Goal: Information Seeking & Learning: Learn about a topic

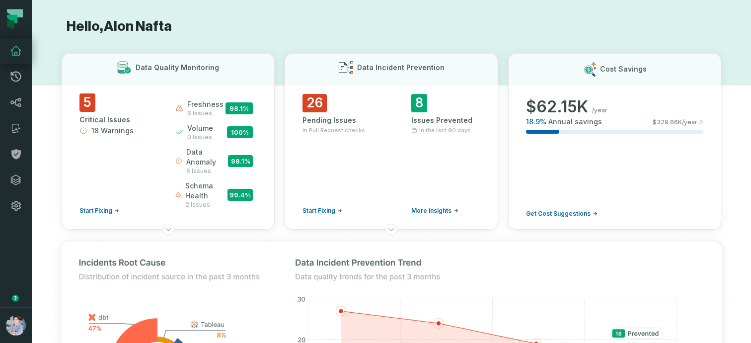
click at [11, 243] on button "button" at bounding box center [16, 263] width 32 height 88
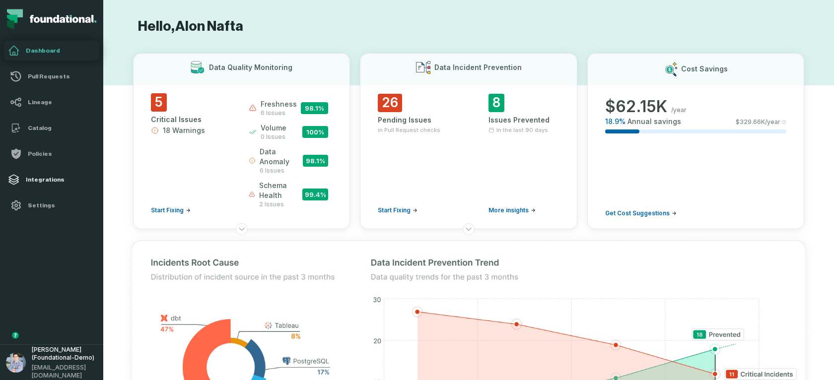
click at [40, 180] on h4 "Integrations" at bounding box center [61, 180] width 70 height 8
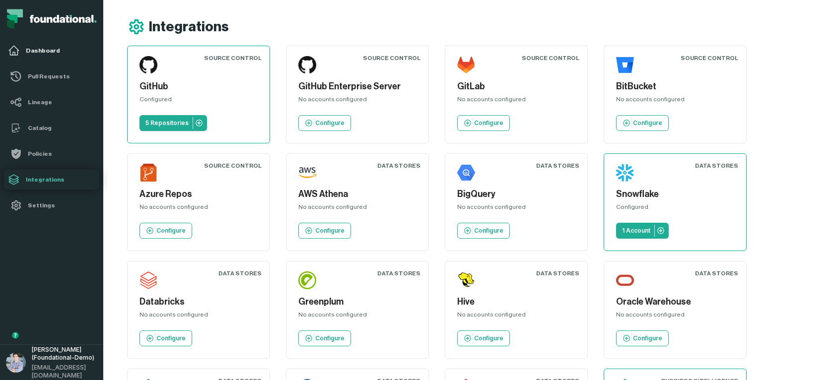
click at [35, 46] on link "Dashboard" at bounding box center [51, 51] width 95 height 20
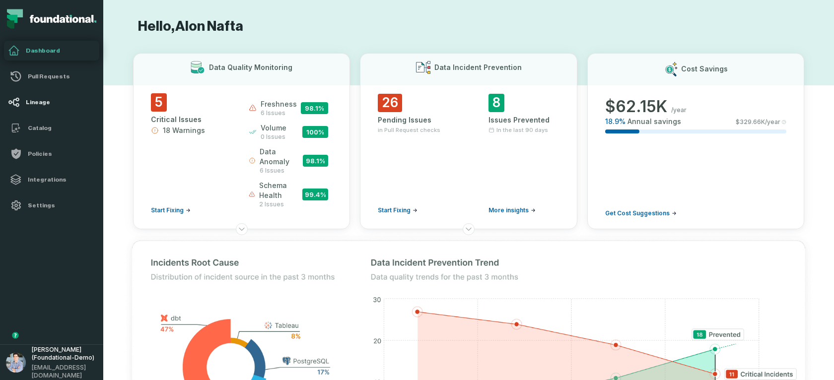
click at [41, 102] on h4 "Lineage" at bounding box center [61, 102] width 70 height 8
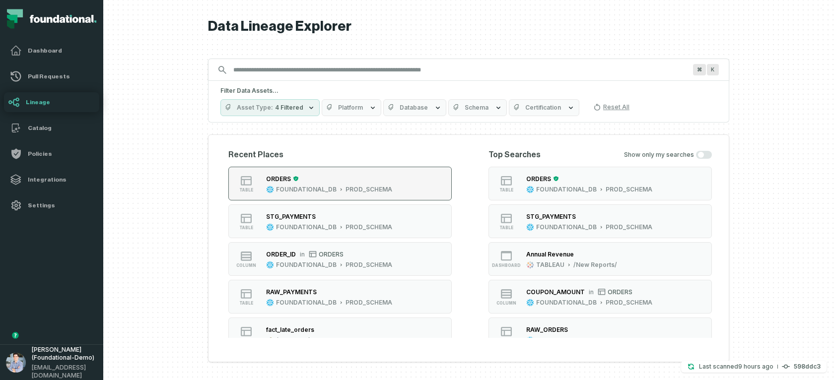
click at [342, 182] on div "ORDERS" at bounding box center [329, 179] width 126 height 10
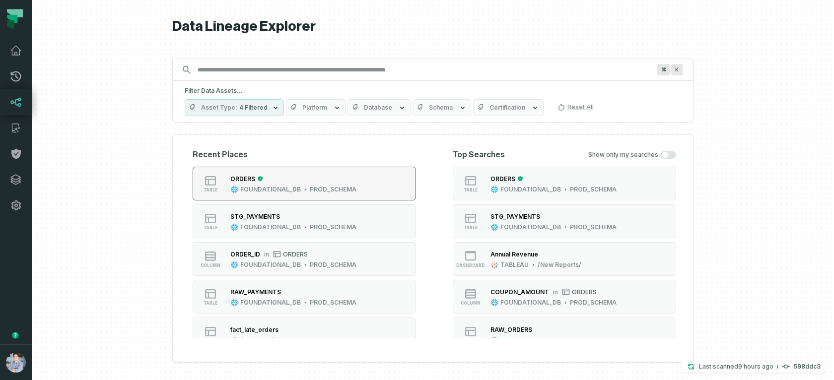
click at [310, 189] on div "PROD_SCHEMA" at bounding box center [333, 190] width 47 height 8
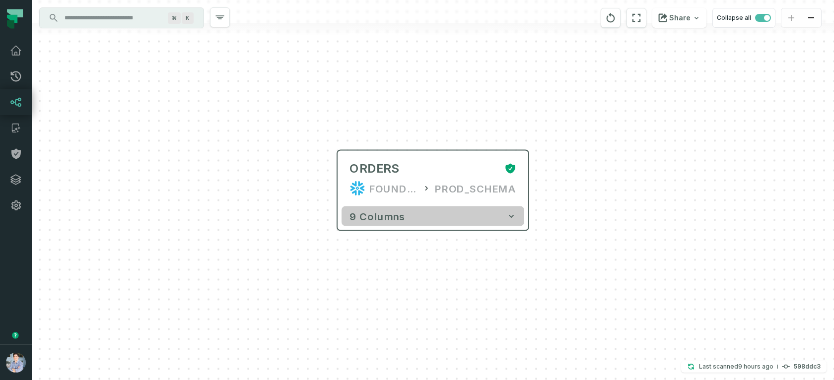
click at [463, 216] on button "9 columns" at bounding box center [433, 217] width 183 height 20
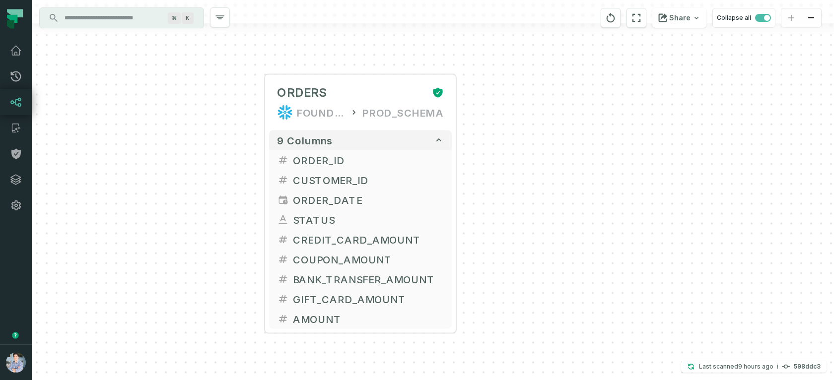
drag, startPoint x: 294, startPoint y: 273, endPoint x: 221, endPoint y: 197, distance: 105.4
click at [221, 197] on div "+ ORDERS FOUNDATIONAL_DB PROD_SCHEMA + 9 columns + ORDER_ID + + CUSTOMER_ID + +…" at bounding box center [433, 190] width 803 height 380
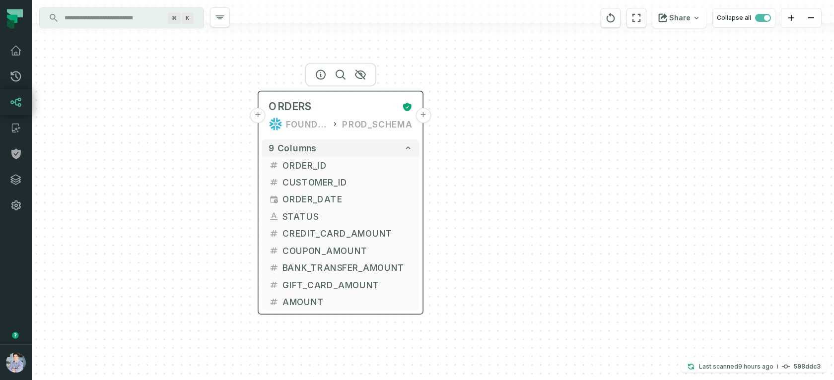
click at [425, 117] on button "+" at bounding box center [423, 115] width 15 height 15
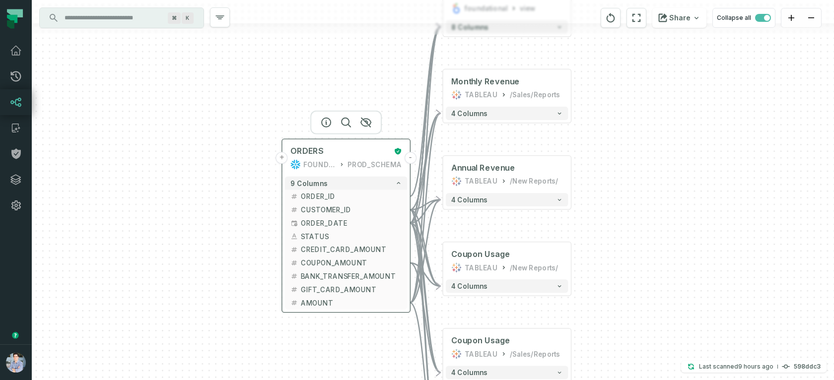
click at [284, 158] on button "+" at bounding box center [282, 158] width 12 height 12
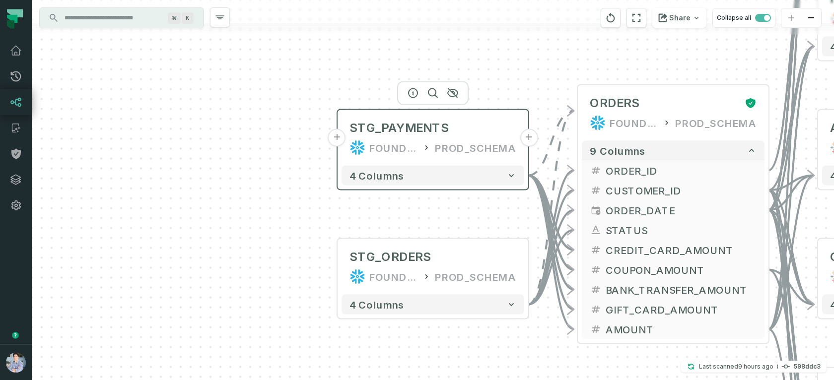
click at [338, 140] on button "+" at bounding box center [337, 138] width 18 height 18
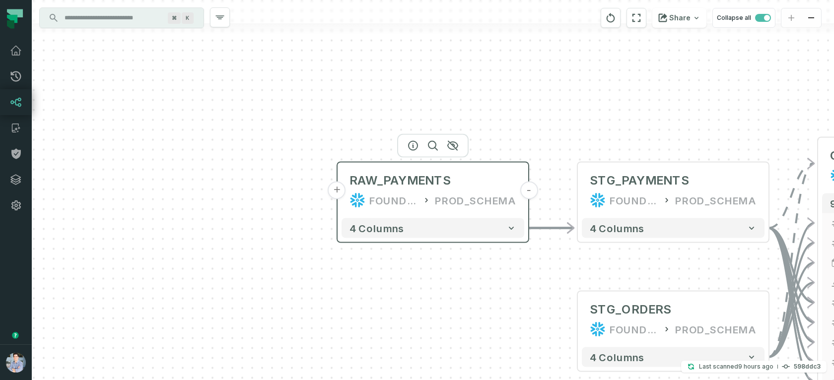
click at [342, 195] on button "+" at bounding box center [337, 191] width 18 height 18
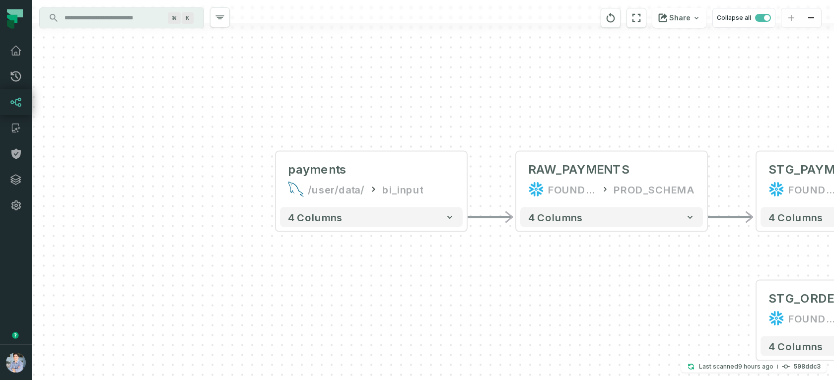
drag, startPoint x: 536, startPoint y: 122, endPoint x: 298, endPoint y: 76, distance: 242.2
click at [298, 76] on div "+ payments /user/data/ bi_input - 4 columns - RAW_PAYMENTS FOUNDATIONAL_DB PROD…" at bounding box center [433, 190] width 803 height 380
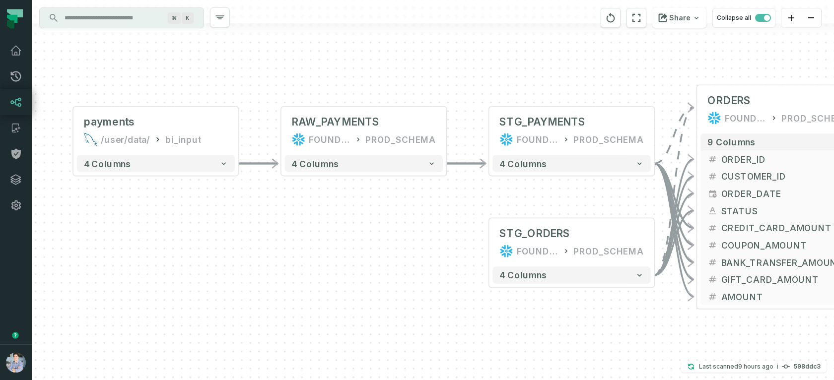
drag, startPoint x: 454, startPoint y: 219, endPoint x: 398, endPoint y: 208, distance: 57.6
click at [399, 212] on div "+ payments /user/data/ bi_input - 4 columns - RAW_PAYMENTS FOUNDATIONAL_DB PROD…" at bounding box center [433, 190] width 803 height 380
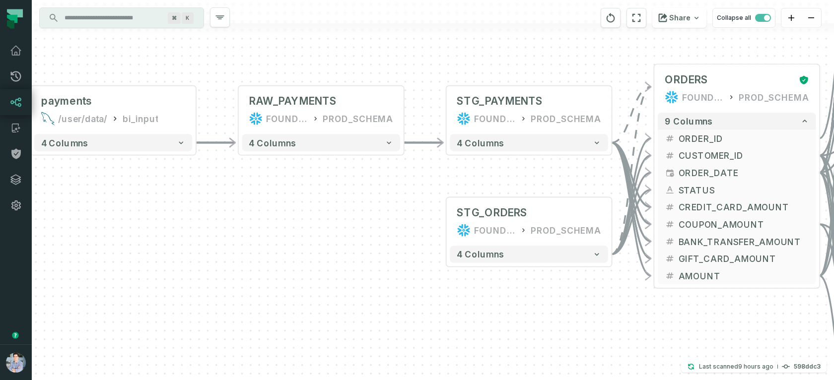
drag, startPoint x: 410, startPoint y: 208, endPoint x: 366, endPoint y: 188, distance: 48.5
click at [368, 188] on div "+ payments /user/data/ bi_input - 4 columns - RAW_PAYMENTS FOUNDATIONAL_DB PROD…" at bounding box center [433, 190] width 803 height 380
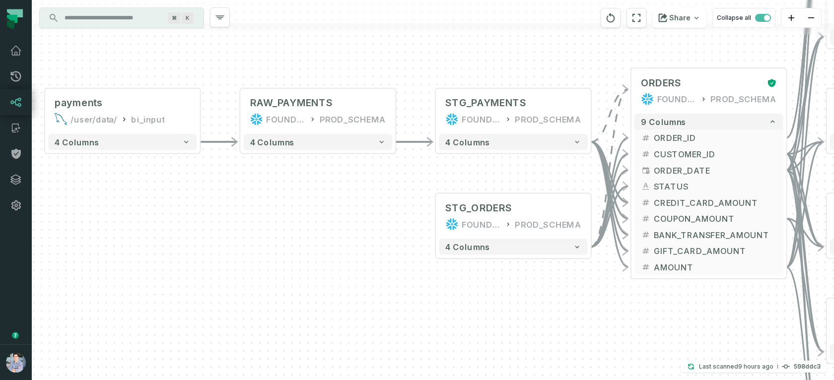
drag, startPoint x: 265, startPoint y: 201, endPoint x: 259, endPoint y: 197, distance: 7.2
click at [259, 197] on div "+ payments /user/data/ bi_input - 4 columns - RAW_PAYMENTS FOUNDATIONAL_DB PROD…" at bounding box center [433, 190] width 803 height 380
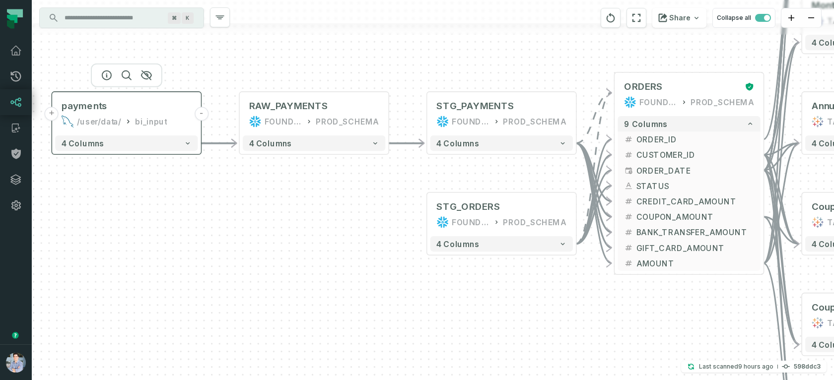
click at [54, 115] on button "+" at bounding box center [52, 114] width 14 height 14
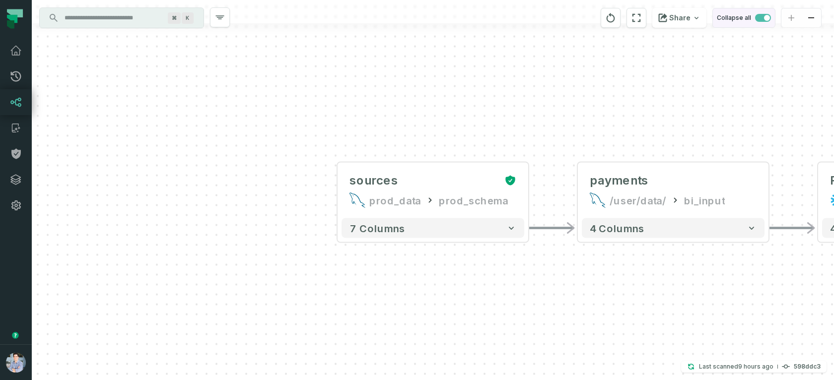
click at [763, 12] on button "Collapse all" at bounding box center [744, 18] width 63 height 20
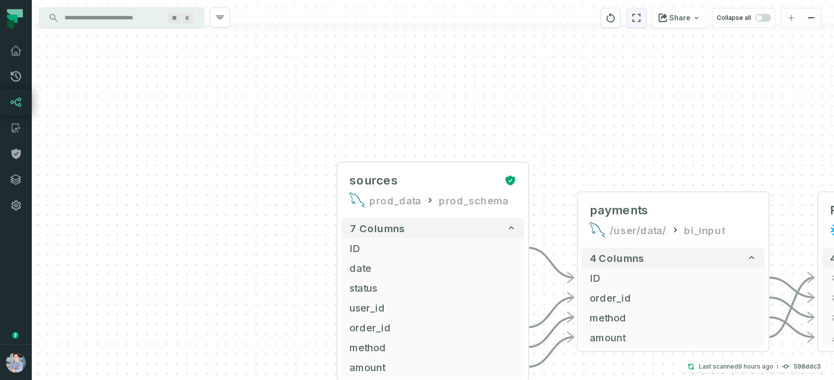
click at [639, 19] on icon "reset" at bounding box center [636, 18] width 11 height 12
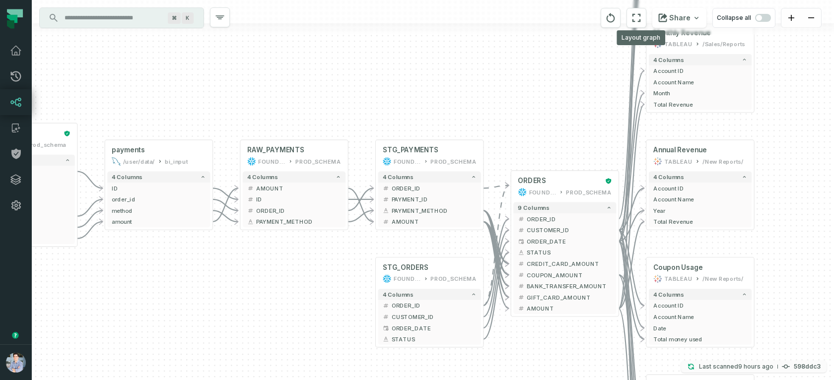
click at [734, 366] on p "Last scanned 8/13/2025, 6:19:25 PM" at bounding box center [736, 367] width 74 height 10
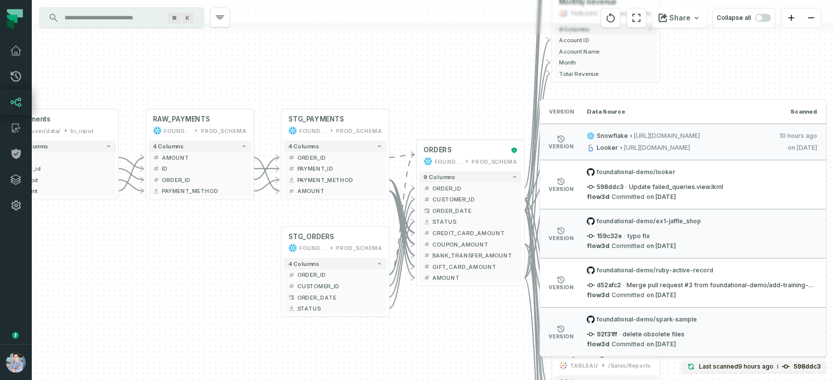
drag, startPoint x: 342, startPoint y: 254, endPoint x: 248, endPoint y: 219, distance: 100.0
click at [248, 219] on div "+ sources prod_data prod_schema + 7 columns + ID + + date + + status + + user_i…" at bounding box center [433, 190] width 803 height 380
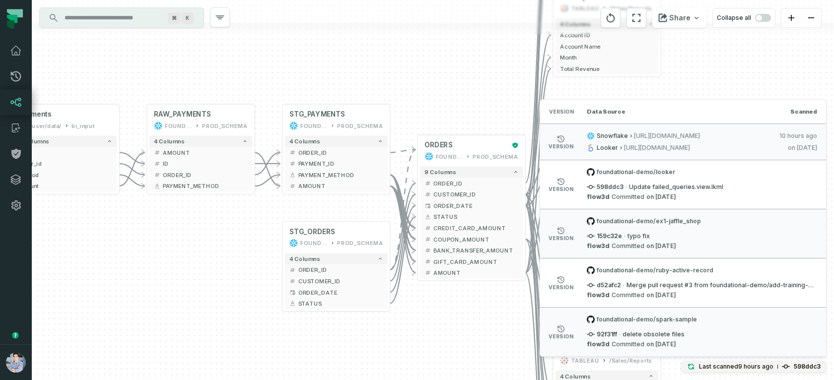
click at [738, 110] on div "Version Data Source Scanned" at bounding box center [683, 112] width 286 height 24
click at [647, 76] on div "+ sources prod_data prod_schema + 7 columns + ID + + date + + status + + user_i…" at bounding box center [433, 190] width 803 height 380
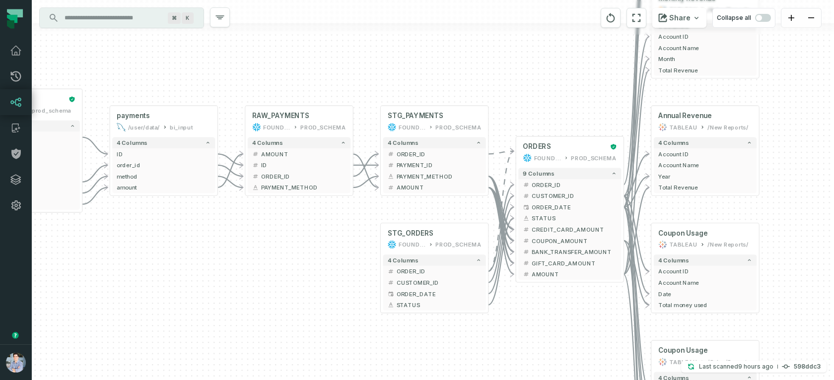
drag, startPoint x: 134, startPoint y: 265, endPoint x: 240, endPoint y: 268, distance: 106.8
click at [240, 268] on div "+ sources prod_data prod_schema + 7 columns + ID + + date + + status + + user_i…" at bounding box center [433, 190] width 803 height 380
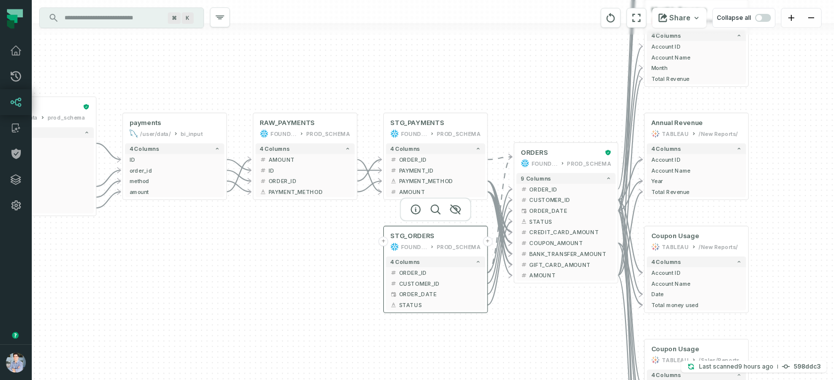
click at [384, 245] on button "+" at bounding box center [384, 242] width 10 height 10
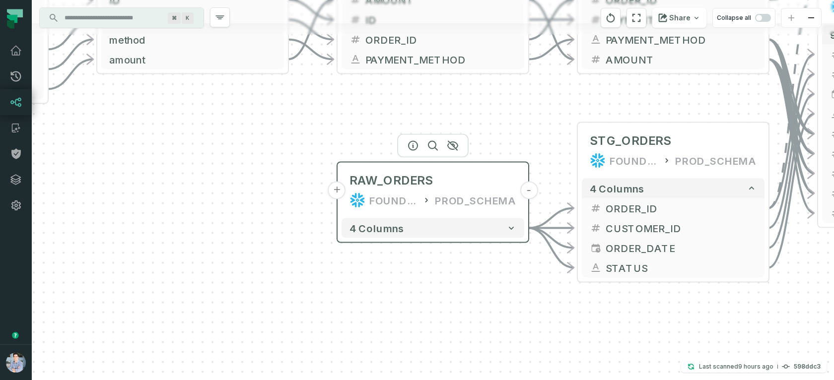
click at [336, 191] on button "+" at bounding box center [337, 191] width 18 height 18
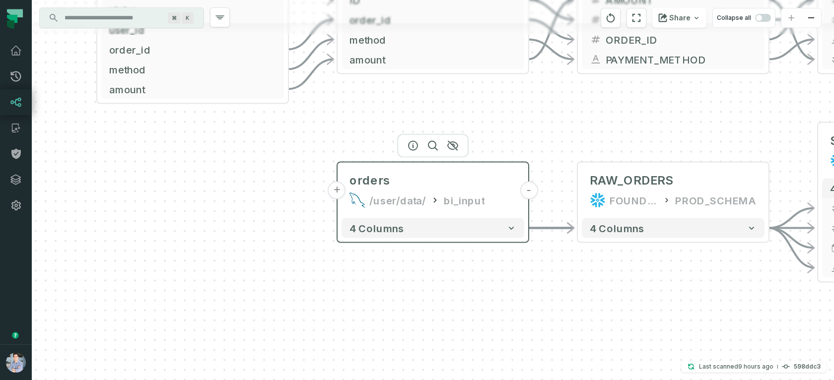
click at [340, 186] on button "+" at bounding box center [337, 191] width 18 height 18
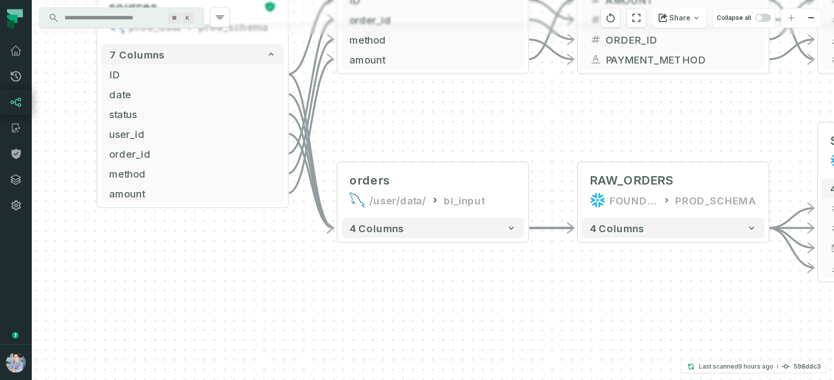
drag, startPoint x: 524, startPoint y: 149, endPoint x: 357, endPoint y: 103, distance: 174.0
click at [357, 103] on div "- orders /user/data/ bi_input - 4 columns - RAW_ORDERS FOUNDATIONAL_DB PROD_SCH…" at bounding box center [433, 190] width 803 height 380
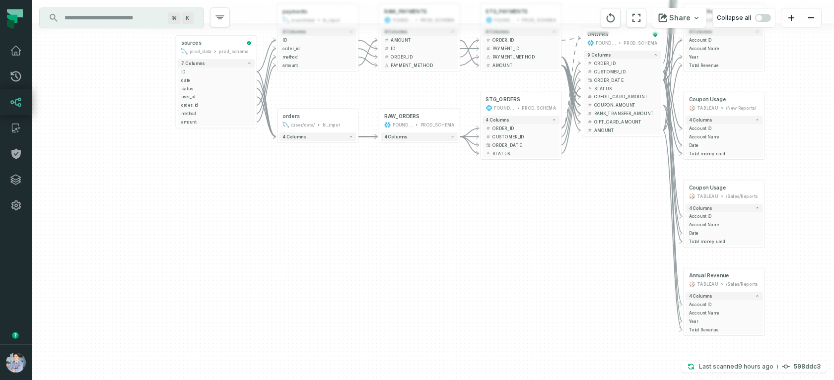
click at [101, 21] on input "Discovery Provider cmdk menu" at bounding box center [113, 18] width 108 height 16
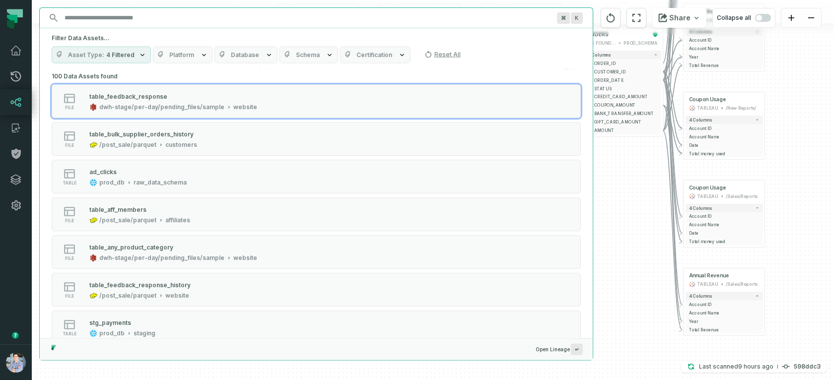
click at [183, 52] on span "Platform" at bounding box center [181, 55] width 25 height 8
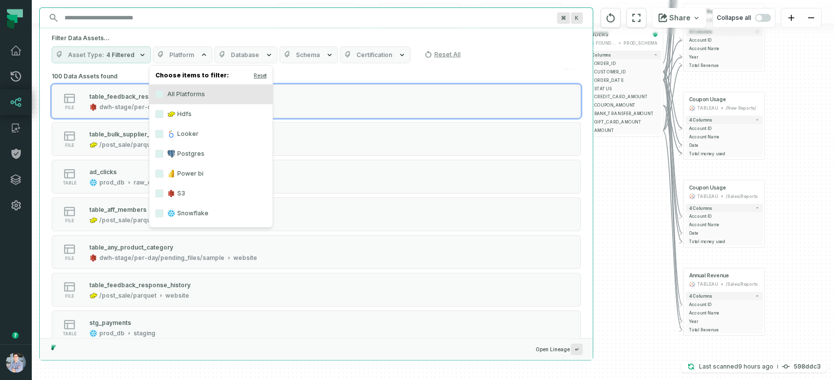
click at [183, 52] on span "Platform" at bounding box center [181, 55] width 25 height 8
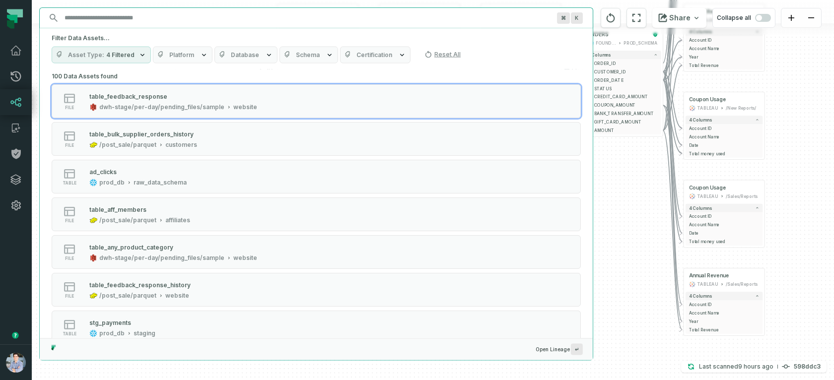
click at [183, 52] on span "Platform" at bounding box center [181, 55] width 25 height 8
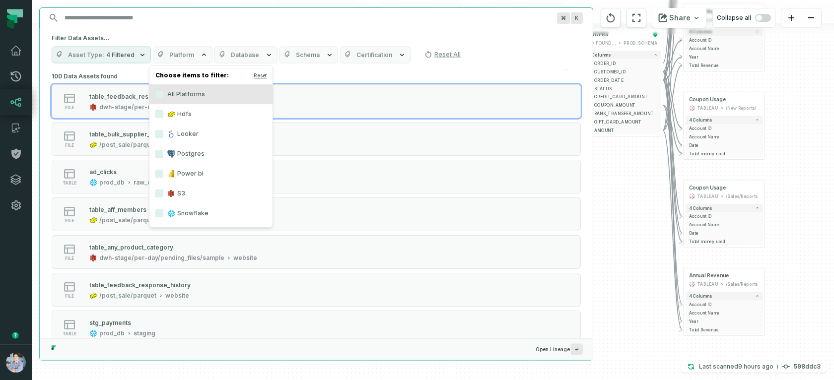
click at [190, 154] on label "Postgres" at bounding box center [210, 154] width 123 height 20
click at [163, 154] on button "Postgres" at bounding box center [159, 154] width 8 height 8
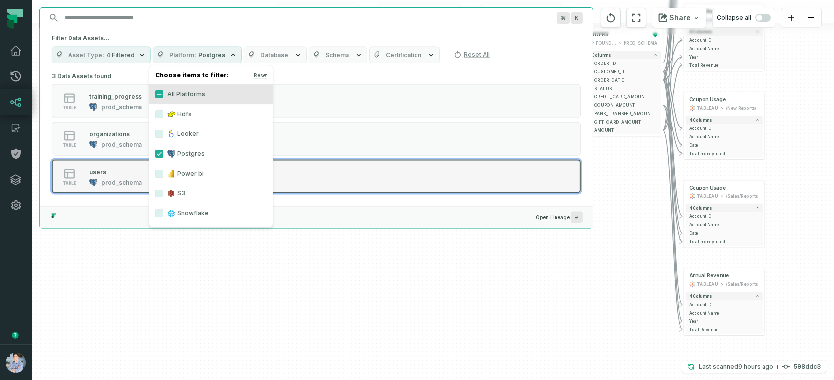
click at [126, 181] on div "prod_schema" at bounding box center [121, 183] width 41 height 8
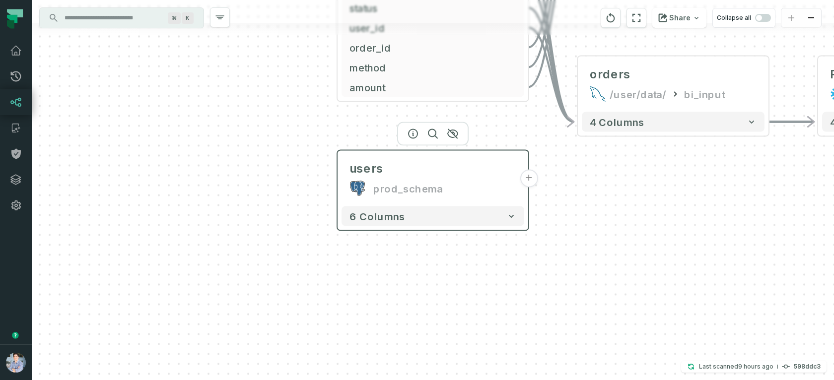
click at [531, 181] on button "+" at bounding box center [529, 179] width 18 height 18
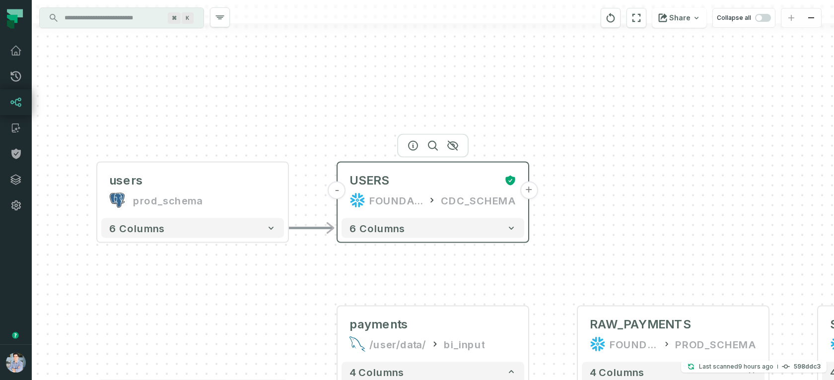
click at [528, 186] on button "+" at bounding box center [529, 191] width 18 height 18
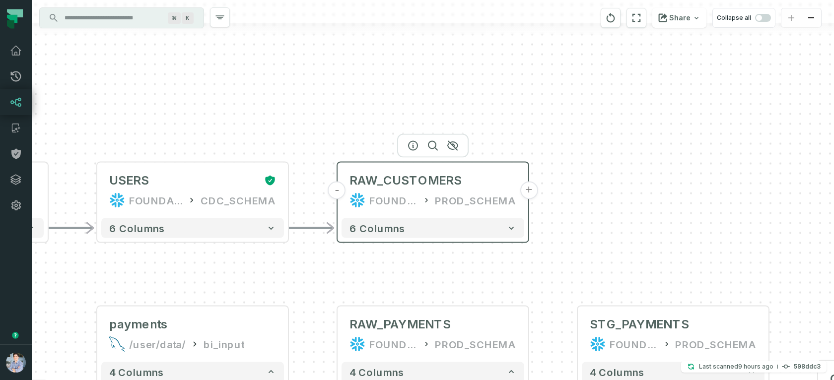
click at [527, 192] on button "+" at bounding box center [529, 191] width 18 height 18
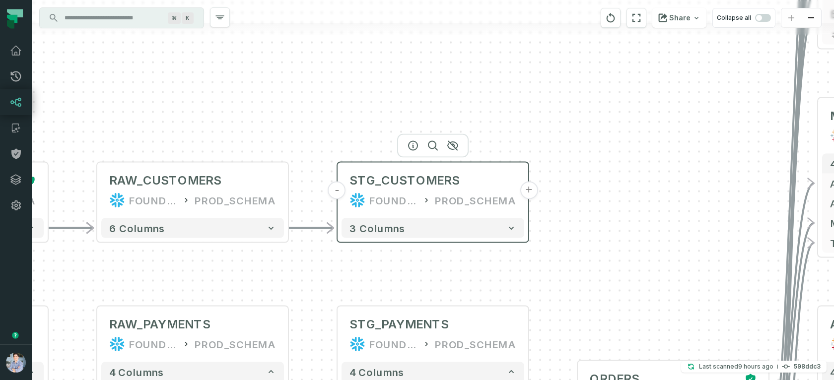
click at [529, 192] on button "+" at bounding box center [529, 191] width 18 height 18
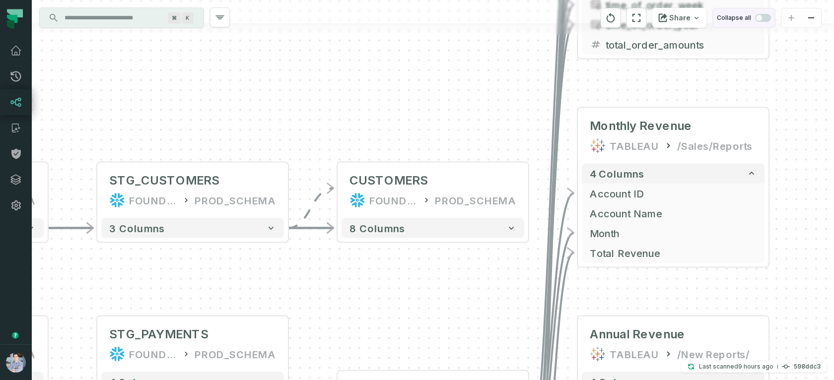
click at [764, 18] on span "button" at bounding box center [763, 18] width 16 height 8
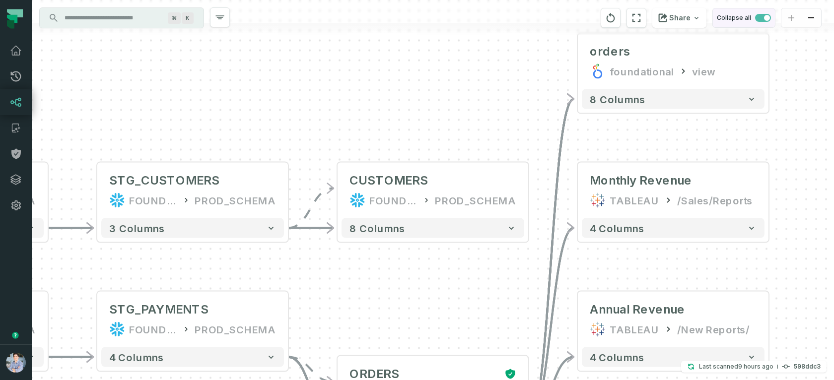
click at [764, 18] on span "button" at bounding box center [767, 18] width 6 height 6
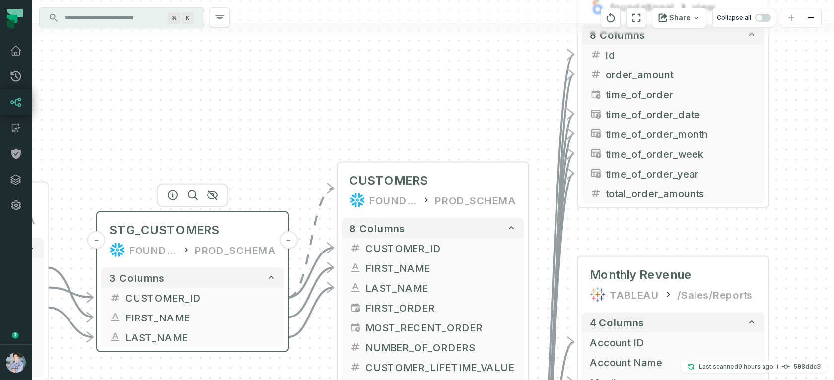
click at [186, 240] on div "STG_CUSTOMERS FOUNDATIONAL_DB PROD_SCHEMA" at bounding box center [192, 241] width 183 height 48
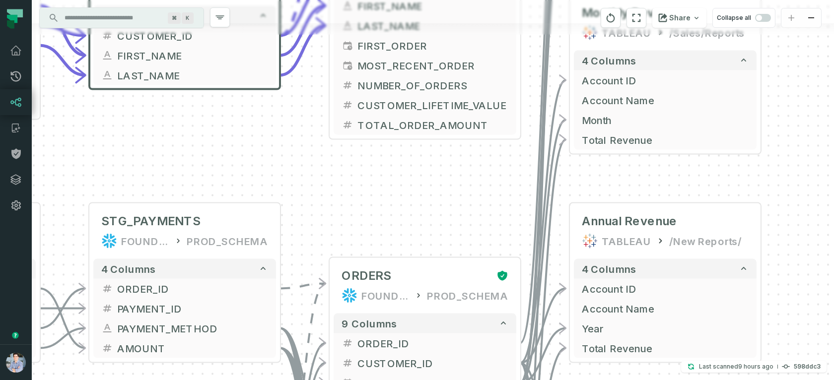
drag, startPoint x: 321, startPoint y: 330, endPoint x: 313, endPoint y: 68, distance: 262.4
click at [313, 68] on div "+ CUSTOMERS FOUNDATIONAL_DB PROD_SCHEMA + 8 columns - CUSTOMER_ID - FIRST_NAME …" at bounding box center [433, 190] width 803 height 380
drag, startPoint x: 280, startPoint y: 184, endPoint x: 282, endPoint y: 149, distance: 34.8
click at [282, 149] on div "+ CUSTOMERS FOUNDATIONAL_DB PROD_SCHEMA + 8 columns - CUSTOMER_ID - FIRST_NAME …" at bounding box center [433, 190] width 803 height 380
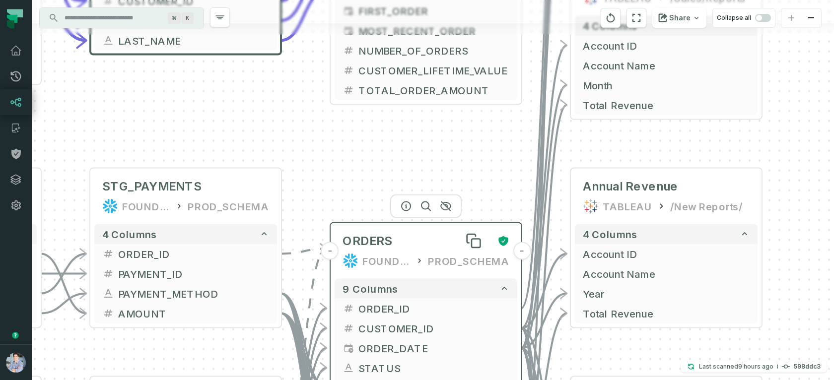
click at [395, 243] on div "ORDERS" at bounding box center [416, 241] width 147 height 16
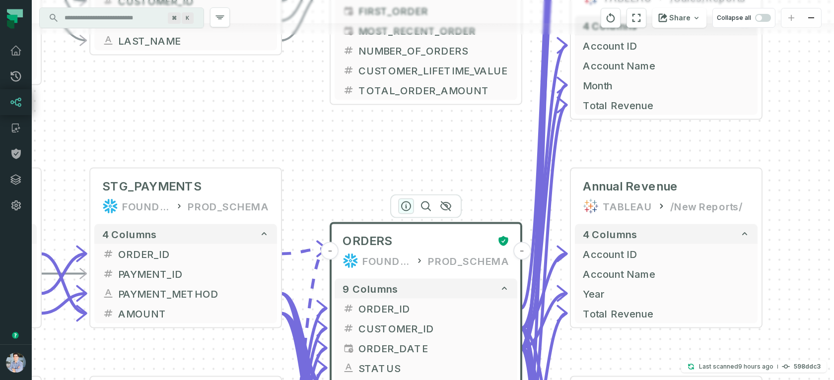
click at [402, 207] on icon "button" at bounding box center [406, 207] width 12 height 12
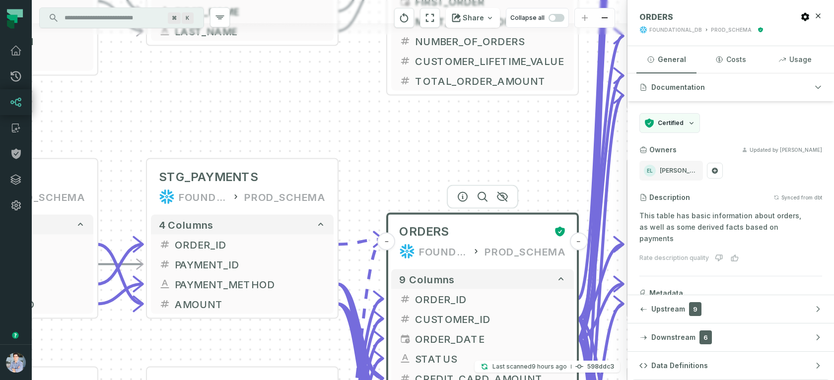
drag, startPoint x: 400, startPoint y: 146, endPoint x: 504, endPoint y: 120, distance: 107.0
click at [504, 120] on div "+ CUSTOMERS FOUNDATIONAL_DB PROD_SCHEMA + 8 columns - CUSTOMER_ID - FIRST_NAME …" at bounding box center [330, 190] width 596 height 380
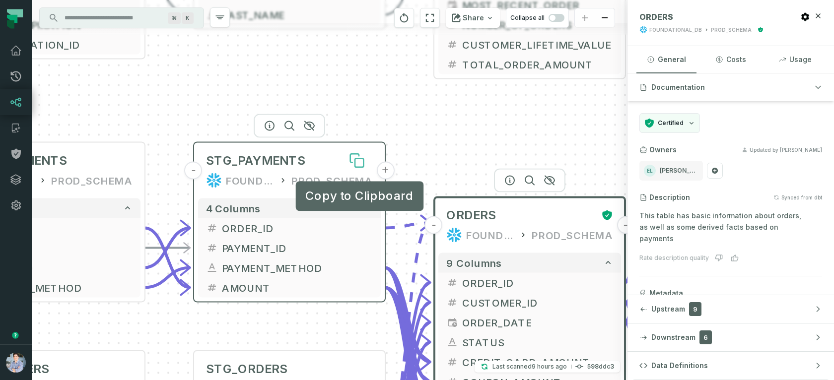
click at [350, 174] on button at bounding box center [357, 161] width 32 height 32
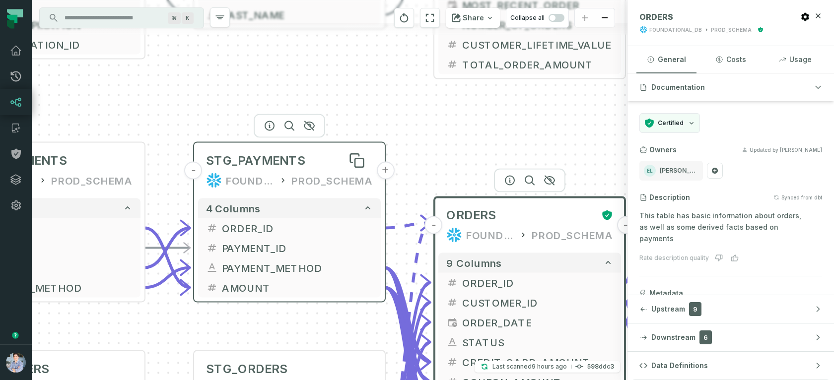
click at [322, 166] on div "STG_PAYMENTS" at bounding box center [289, 161] width 167 height 16
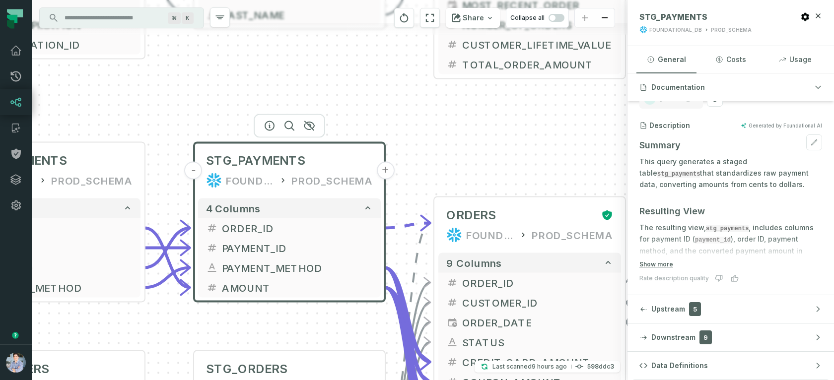
scroll to position [74, 0]
click at [719, 366] on button "Data Definitions" at bounding box center [731, 366] width 207 height 28
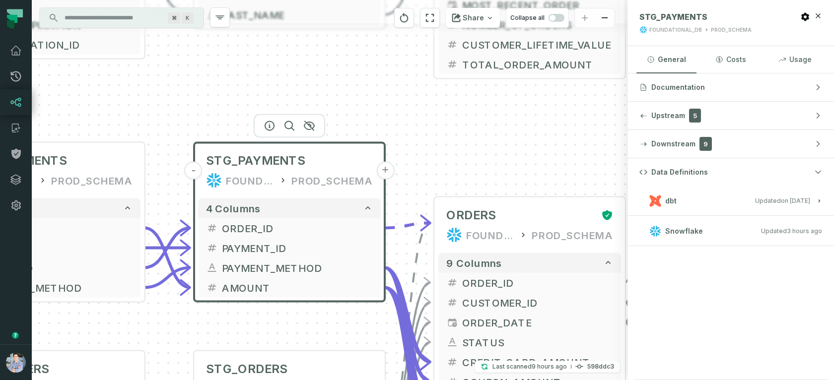
click at [680, 206] on button "dbt Updated 1/6/2025, 1:15:21 PM" at bounding box center [731, 200] width 183 height 13
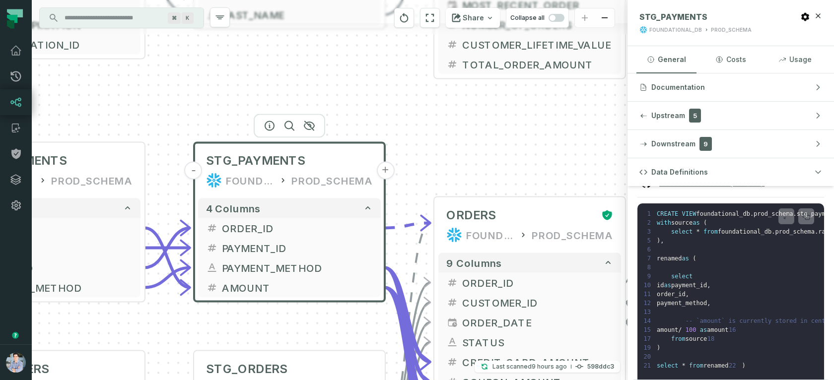
scroll to position [75, 0]
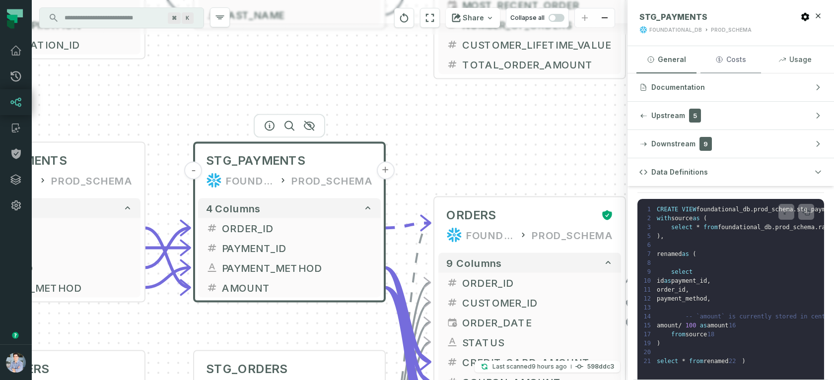
click at [712, 60] on button "Costs" at bounding box center [731, 59] width 60 height 27
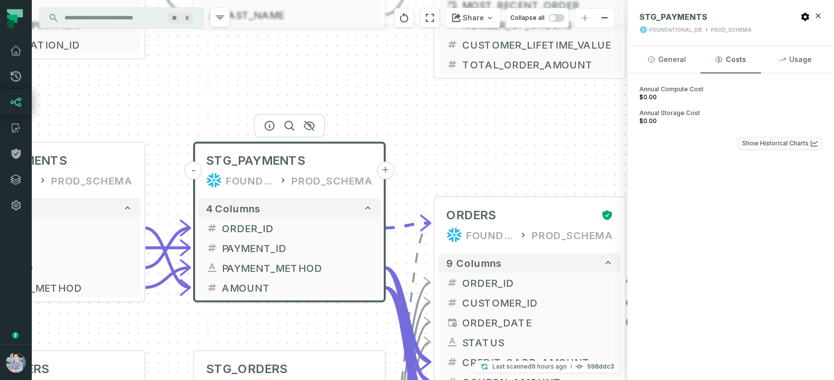
click at [778, 145] on button "Show Historical Charts" at bounding box center [780, 143] width 84 height 13
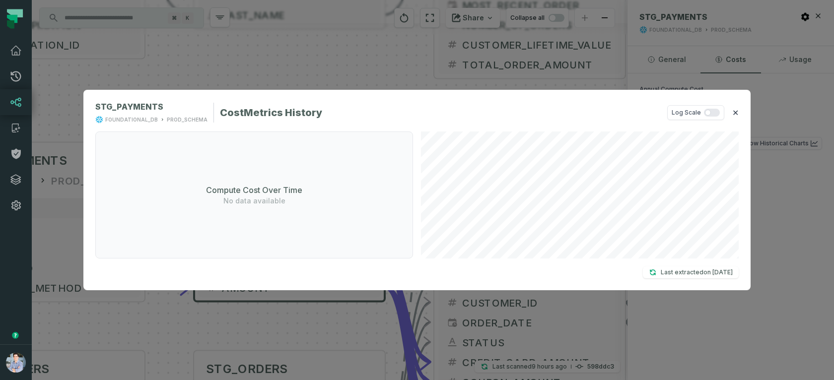
click at [735, 110] on button "✕" at bounding box center [736, 113] width 6 height 12
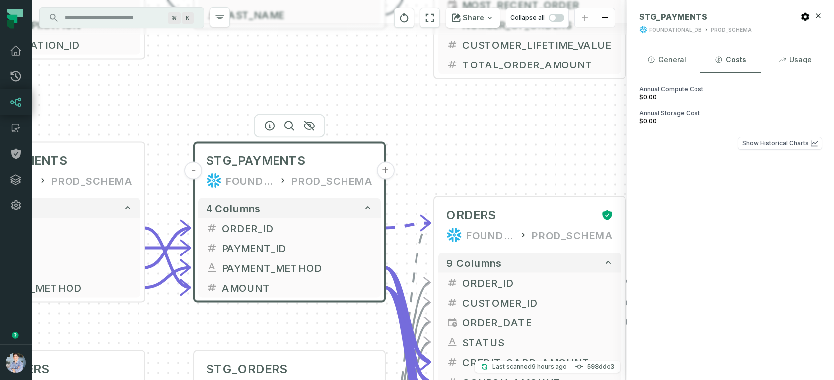
click at [725, 225] on div "Annual Compute Cost $0.00 Annual Storage Cost $0.00 Show Historical Charts" at bounding box center [731, 227] width 207 height 307
click at [794, 65] on button "Usage" at bounding box center [795, 59] width 60 height 27
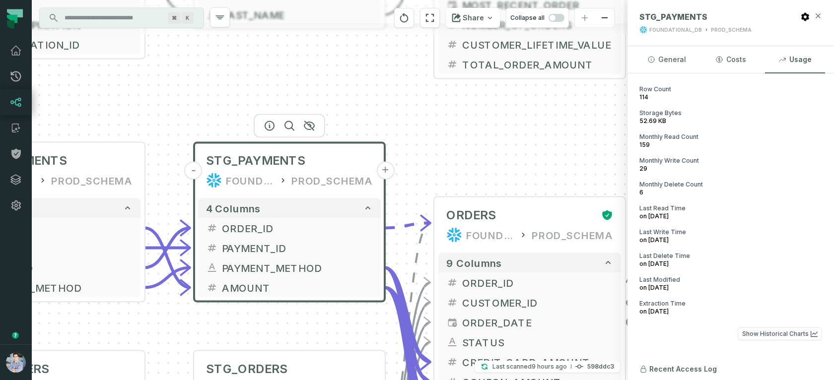
click at [818, 15] on icon "button" at bounding box center [819, 15] width 4 height 4
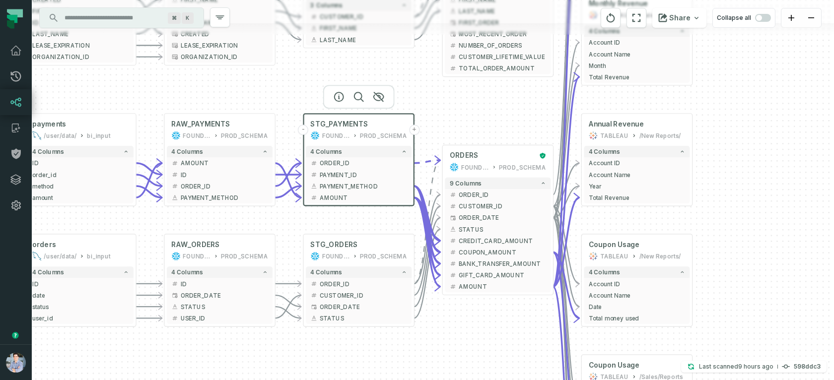
drag, startPoint x: 450, startPoint y: 157, endPoint x: 449, endPoint y: 132, distance: 25.3
click at [449, 132] on div "+ CUSTOMERS FOUNDATIONAL_DB PROD_SCHEMA + 8 columns - CUSTOMER_ID - FIRST_NAME …" at bounding box center [433, 190] width 803 height 380
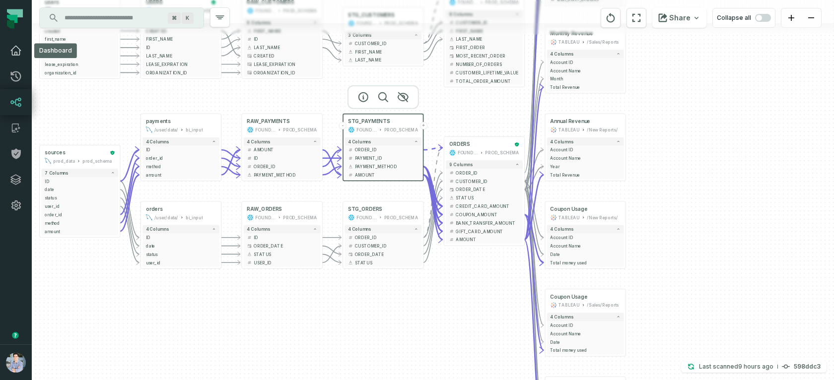
click at [16, 55] on icon at bounding box center [16, 51] width 12 height 12
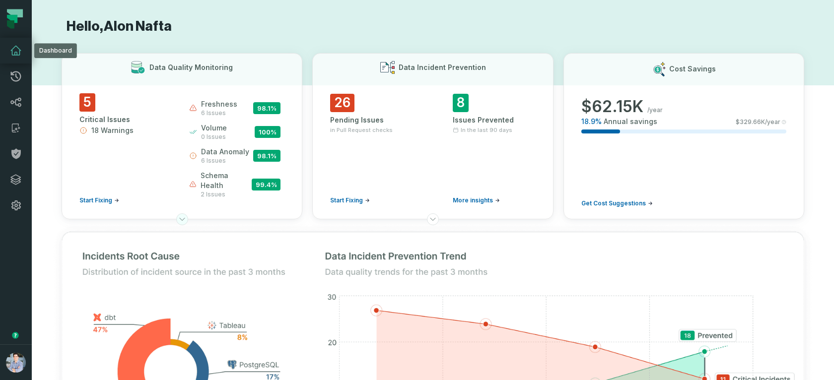
click at [180, 216] on icon at bounding box center [182, 220] width 8 height 8
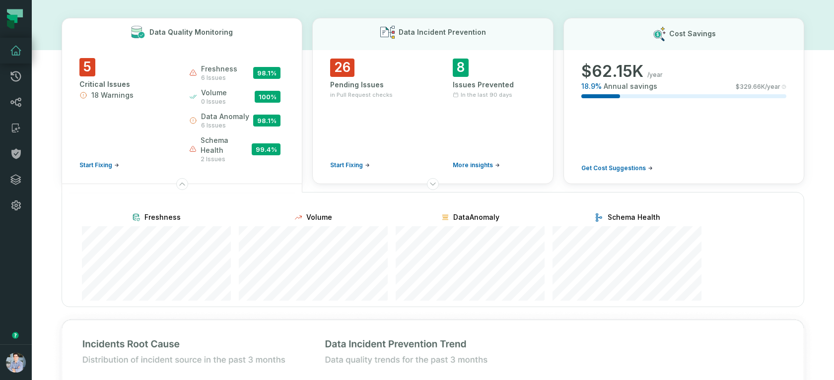
scroll to position [32, 0]
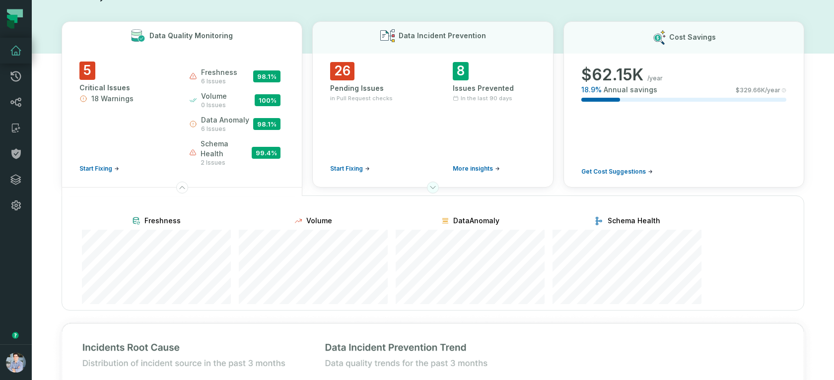
click at [434, 184] on icon at bounding box center [433, 188] width 8 height 8
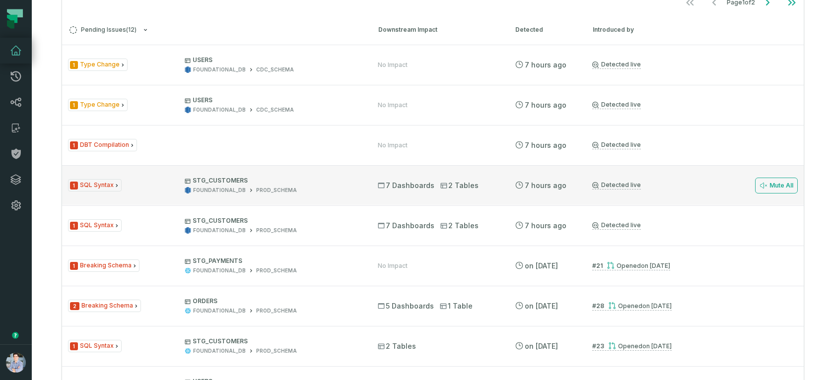
scroll to position [905, 0]
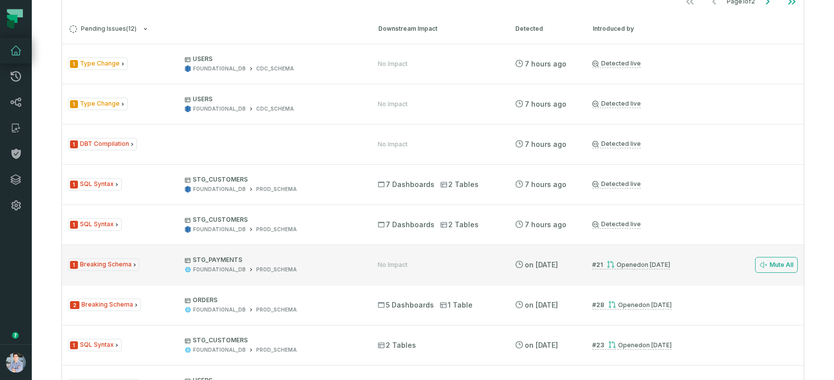
click at [118, 259] on span "1 Breaking Schema" at bounding box center [104, 265] width 72 height 12
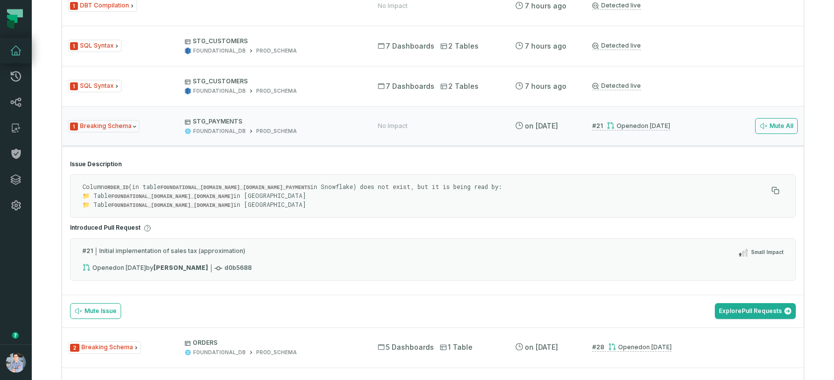
scroll to position [1043, 0]
click at [758, 303] on link "Explore Pull Requests" at bounding box center [755, 311] width 81 height 16
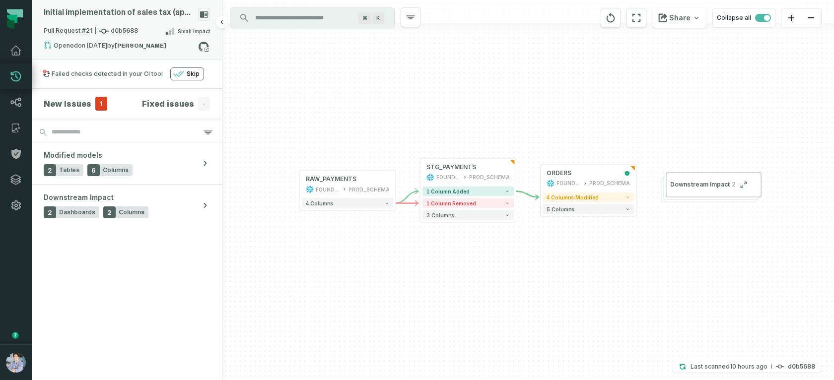
click at [123, 24] on div "Initial implementation of sales tax (approximation)" at bounding box center [127, 16] width 166 height 17
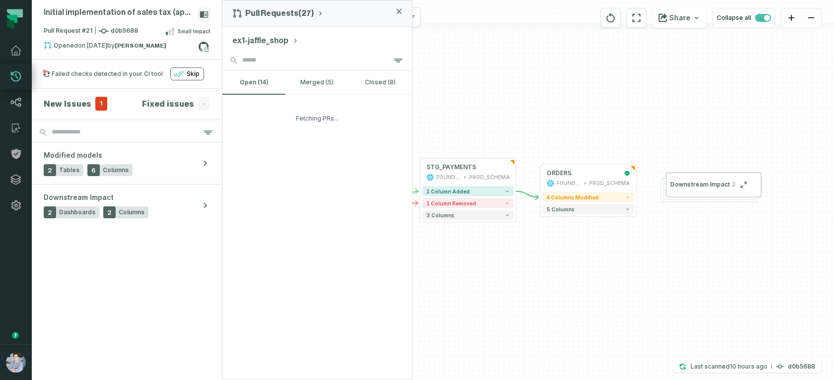
click at [272, 40] on button "ex1-jaffle_shop" at bounding box center [265, 41] width 66 height 12
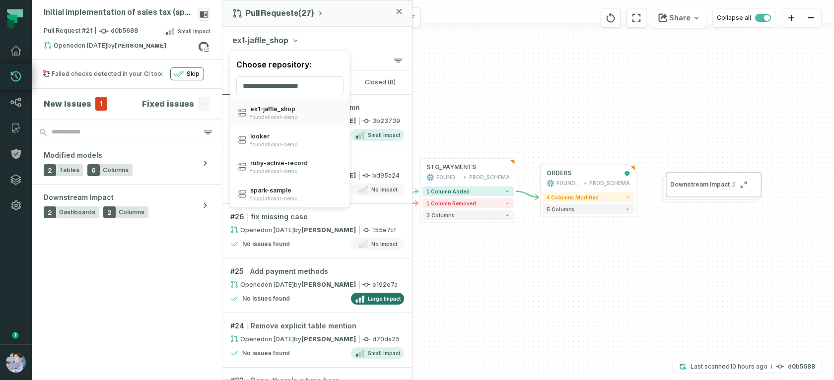
click at [494, 249] on div "Initial implementation of sales tax (approximation) Pull Request #21 d0b5688 Sm…" at bounding box center [433, 190] width 803 height 380
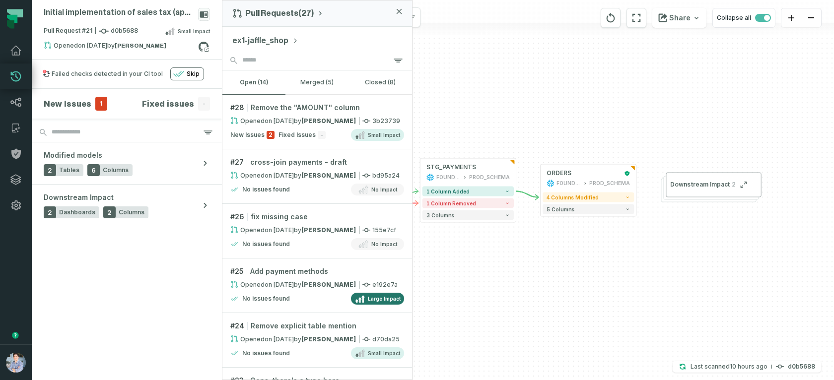
click at [507, 285] on div "+ RAW_PAYMENTS FOUNDATIONAL_DB PROD_SCHEMA + 4 columns + ORDERS FOUNDATIONAL_DB…" at bounding box center [529, 190] width 612 height 380
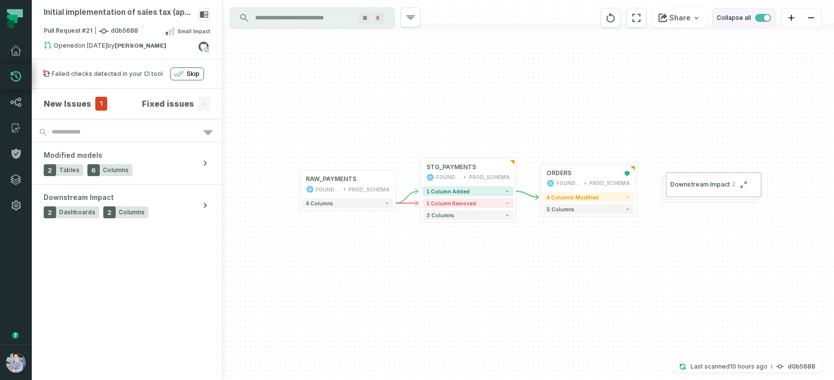
click at [763, 19] on span "button" at bounding box center [763, 18] width 16 height 8
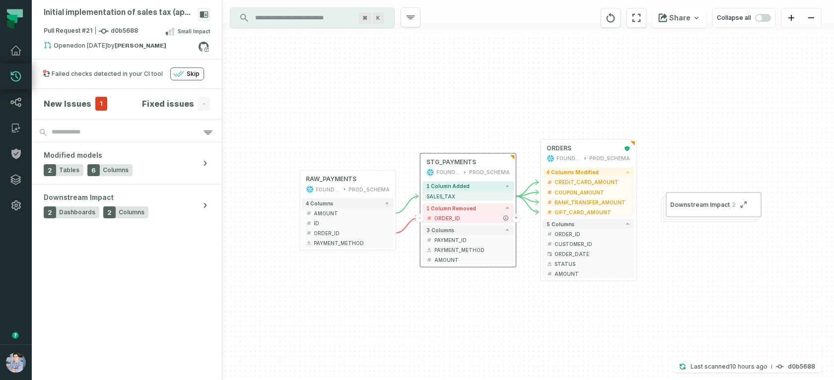
click at [517, 218] on button "+" at bounding box center [516, 218] width 9 height 9
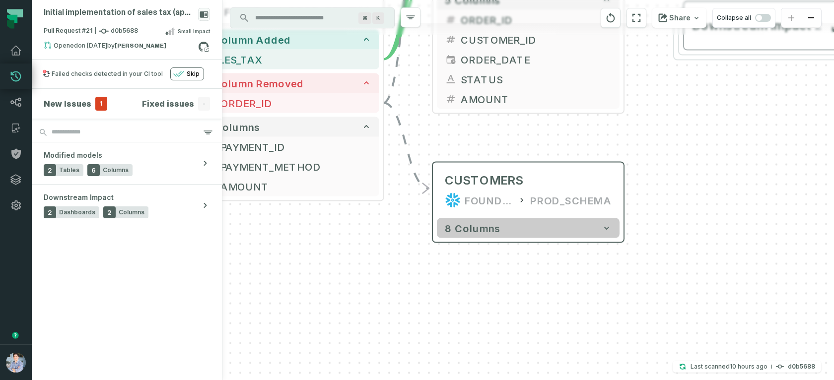
click at [544, 230] on button "8 columns" at bounding box center [528, 229] width 183 height 20
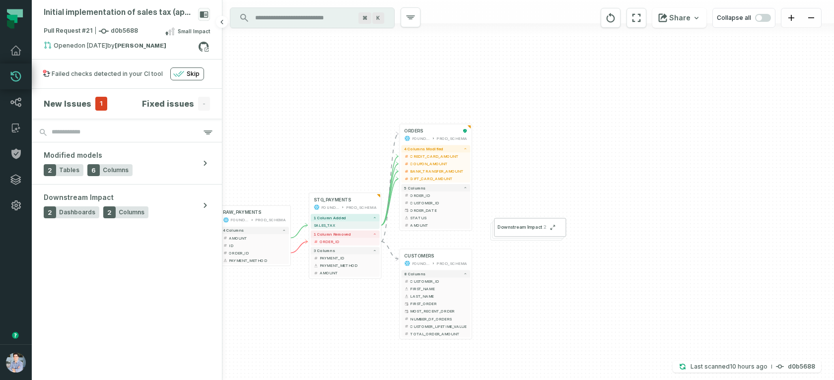
click at [64, 110] on section "New Issues 1 Fixed issues -" at bounding box center [127, 104] width 190 height 30
click at [65, 106] on h4 "New Issues" at bounding box center [68, 104] width 48 height 12
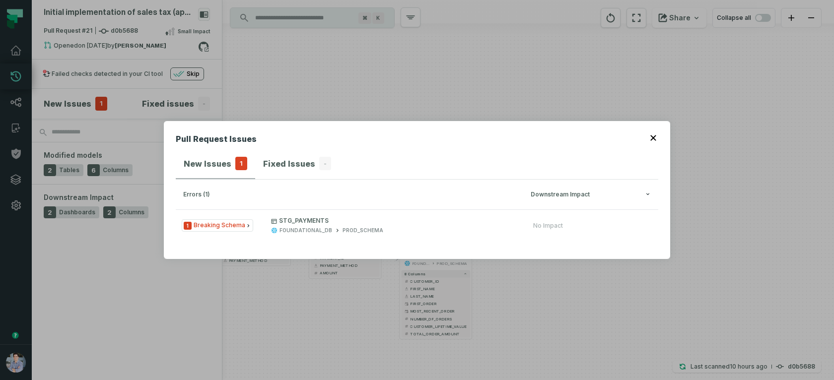
click at [655, 135] on button "button" at bounding box center [655, 137] width 8 height 8
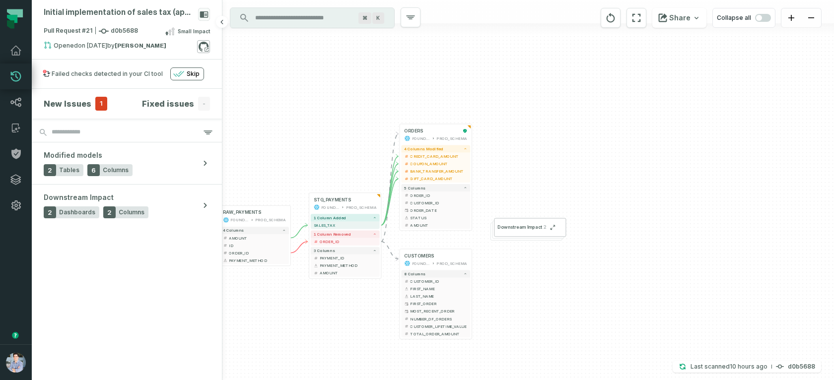
click at [207, 46] on icon at bounding box center [204, 47] width 10 height 10
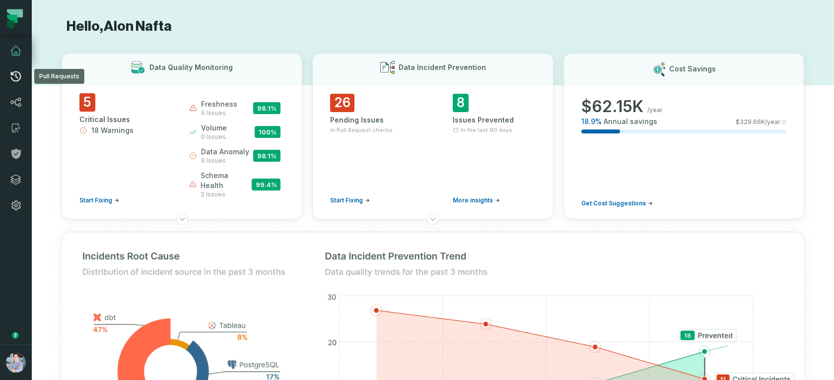
click at [13, 75] on icon at bounding box center [16, 77] width 12 height 12
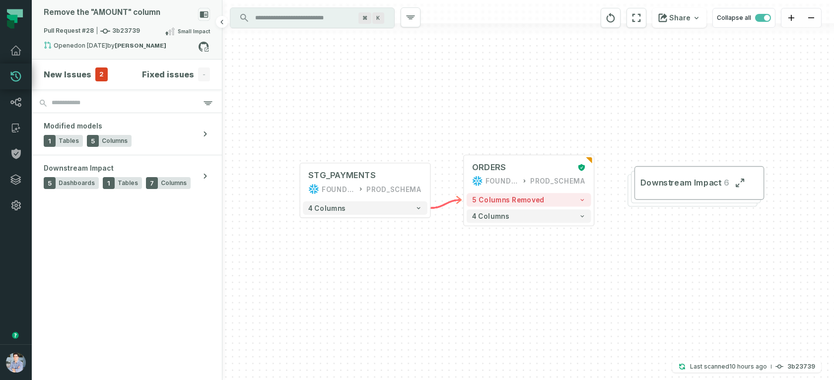
click at [120, 42] on div "Opened [DATE] 2:00:25 PM by [PERSON_NAME]" at bounding box center [121, 47] width 154 height 12
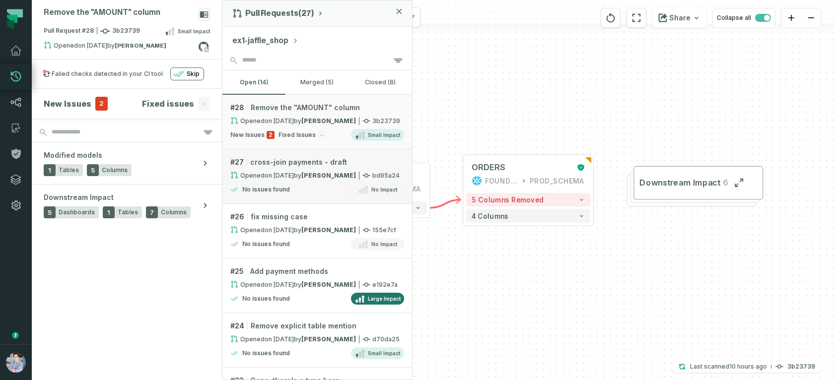
click at [304, 175] on strong "[PERSON_NAME]" at bounding box center [328, 175] width 55 height 7
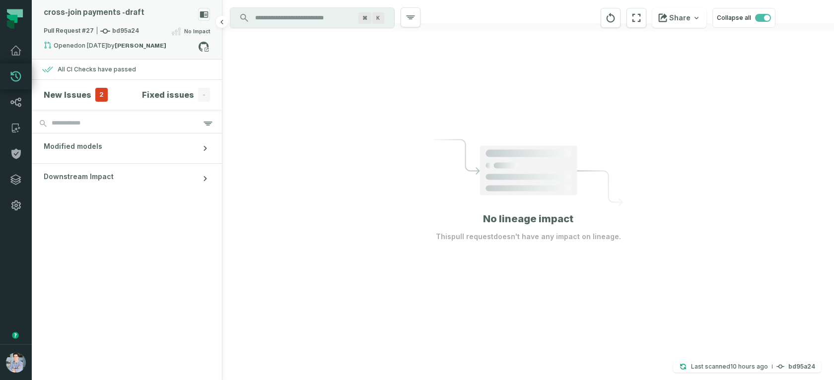
click at [123, 42] on div "Opened [DATE] 7:49:33 AM by [PERSON_NAME]" at bounding box center [121, 47] width 154 height 12
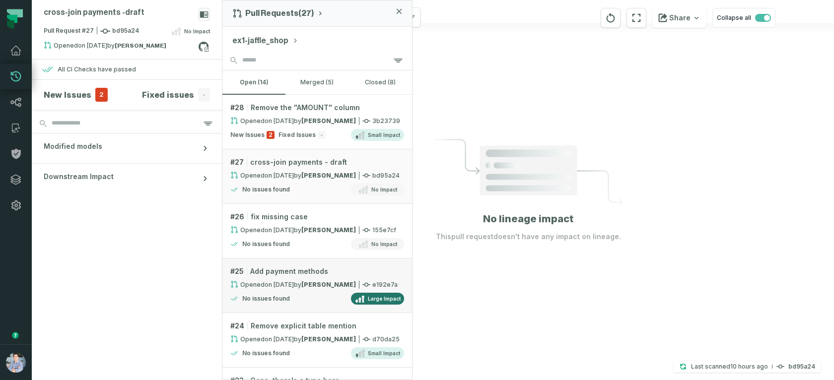
click at [306, 286] on strong "[PERSON_NAME]" at bounding box center [328, 284] width 55 height 7
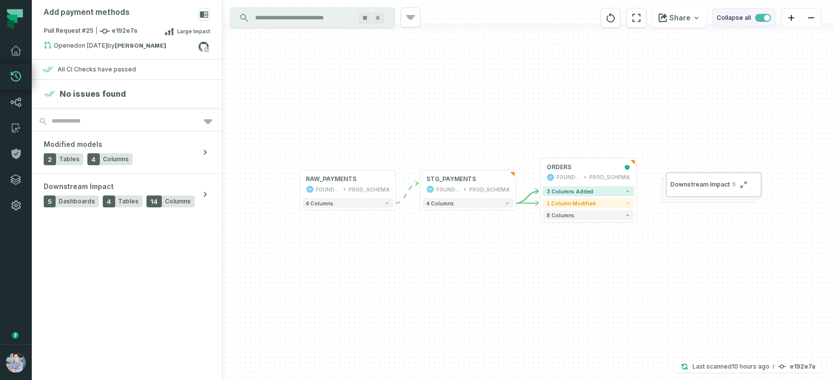
click at [764, 14] on span "button" at bounding box center [763, 18] width 16 height 8
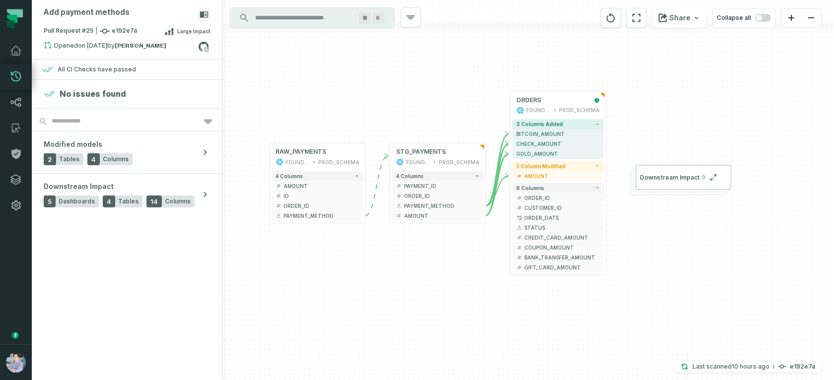
drag, startPoint x: 492, startPoint y: 141, endPoint x: 459, endPoint y: 112, distance: 43.3
click at [459, 112] on div "+ STG_PAYMENTS FOUNDATIONAL_DB PROD_SCHEMA + 4 columns + PAYMENT_ID + + ORDER_I…" at bounding box center [529, 190] width 612 height 380
click at [24, 53] on link "Dashboard" at bounding box center [16, 51] width 32 height 26
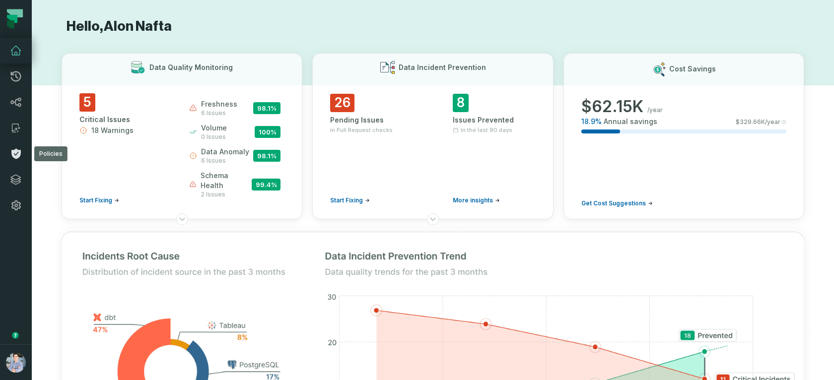
click at [13, 150] on icon at bounding box center [15, 154] width 9 height 10
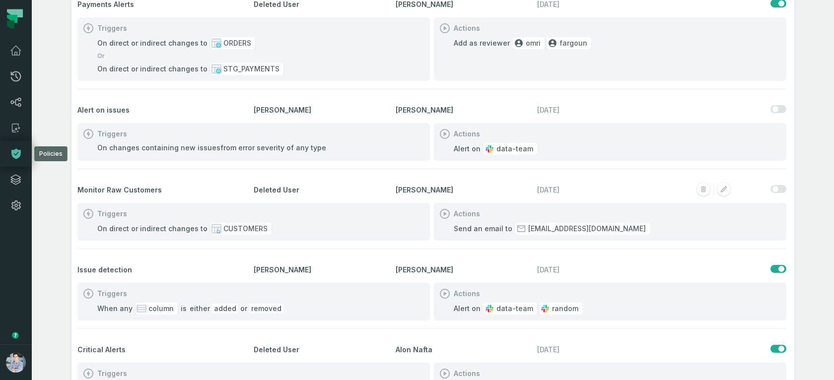
scroll to position [232, 0]
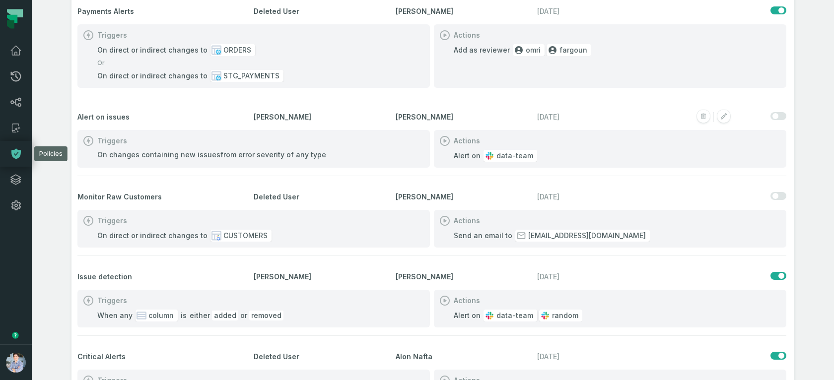
click at [240, 120] on span "Alert on issues" at bounding box center [163, 117] width 172 height 10
click at [17, 211] on icon at bounding box center [16, 206] width 12 height 12
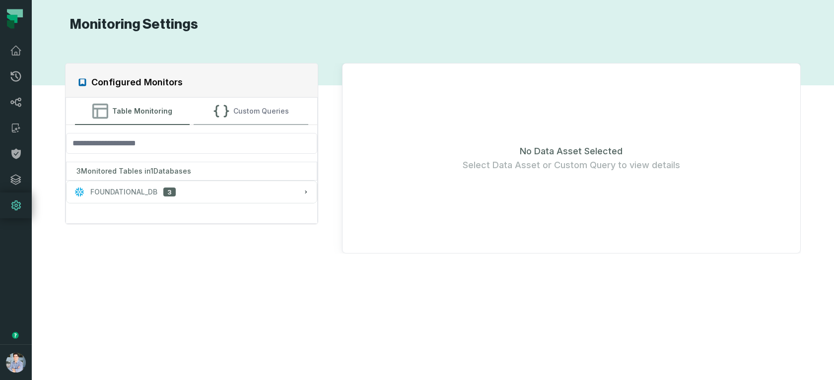
click at [251, 105] on button "Custom Queries" at bounding box center [251, 111] width 115 height 27
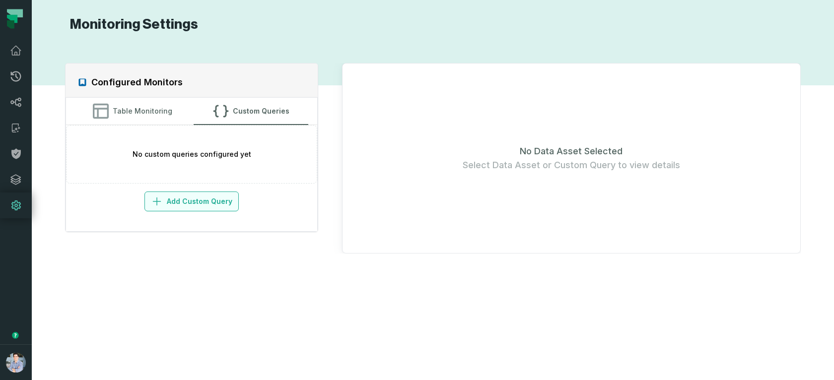
click at [203, 200] on button "Add Custom Query" at bounding box center [192, 202] width 94 height 20
click at [149, 120] on button "Table Monitoring" at bounding box center [132, 111] width 115 height 27
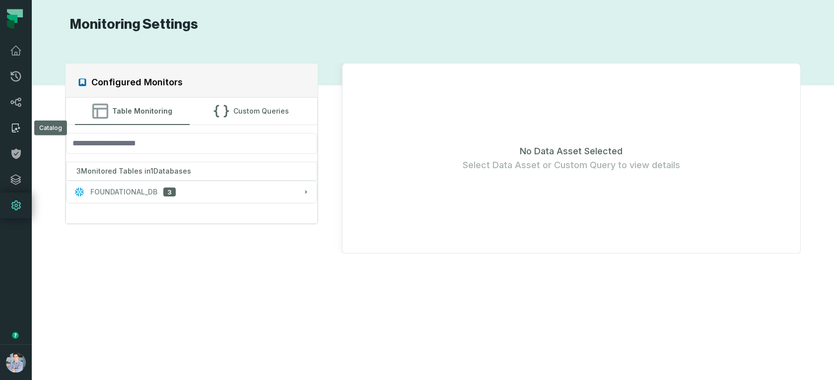
click at [22, 129] on link "Catalog" at bounding box center [16, 128] width 32 height 26
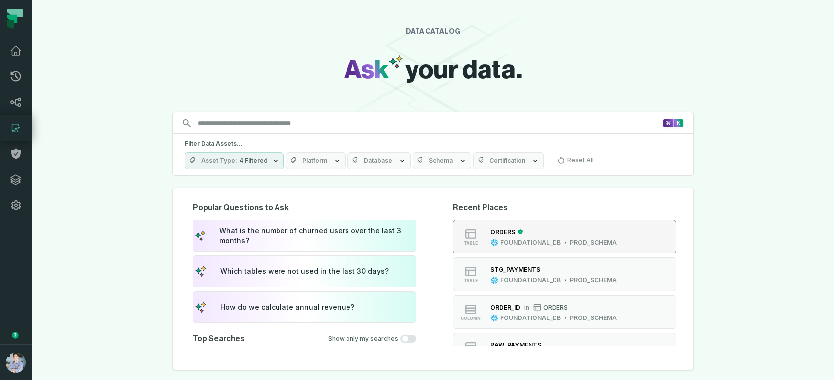
click at [530, 235] on div "ORDERS" at bounding box center [554, 232] width 126 height 10
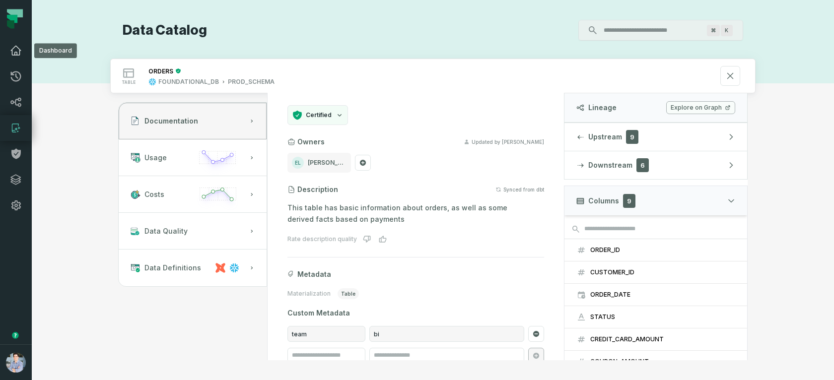
click at [15, 58] on link "Dashboard" at bounding box center [16, 51] width 32 height 26
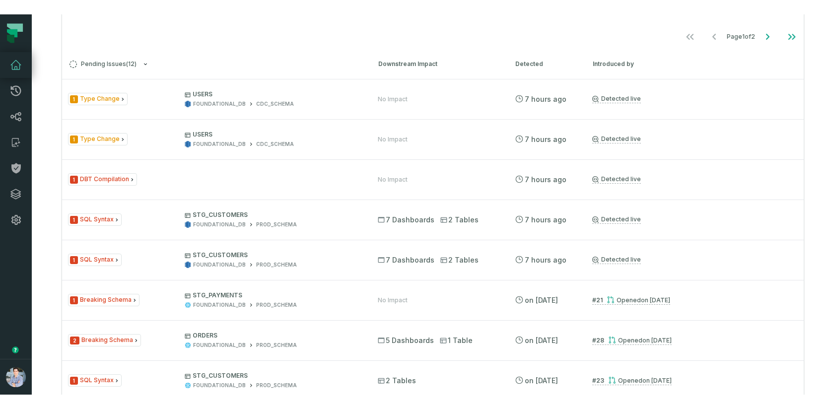
scroll to position [781, 0]
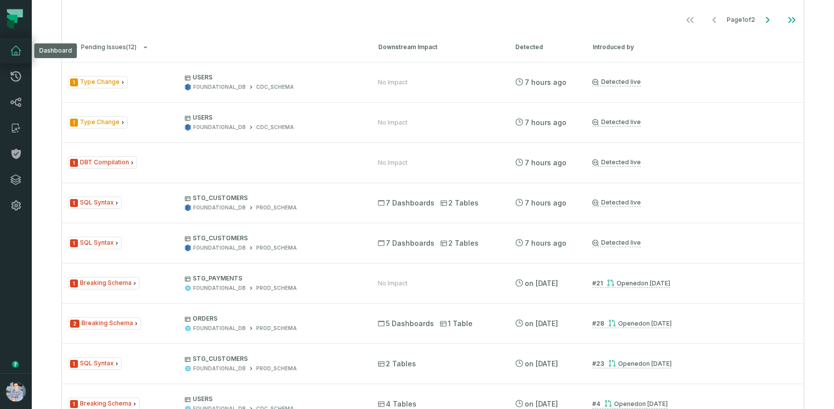
click at [308, 32] on h3 "Pending Issues ( 12 ) Downstream Impact Detected Introduced by" at bounding box center [433, 47] width 742 height 30
